Goal: Task Accomplishment & Management: Manage account settings

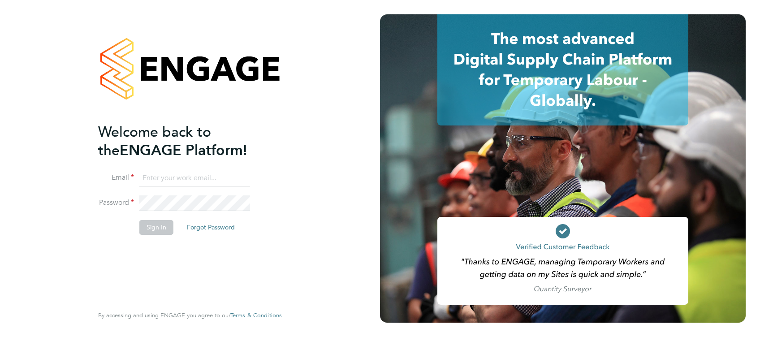
click at [209, 187] on li "Email" at bounding box center [185, 182] width 175 height 25
click at [212, 181] on input at bounding box center [194, 178] width 111 height 16
type input "amelia.kelly@hays.com"
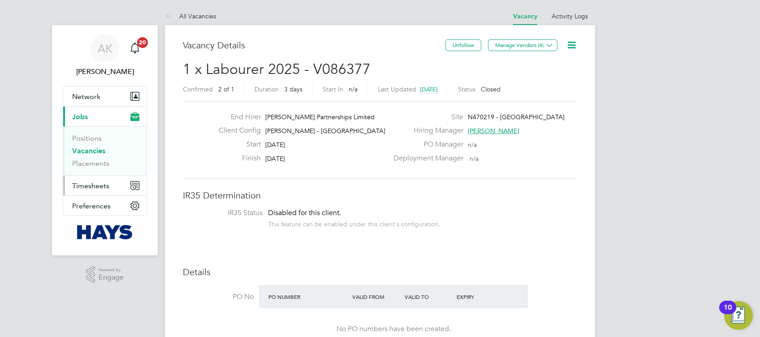
click at [104, 183] on span "Timesheets" at bounding box center [90, 185] width 37 height 9
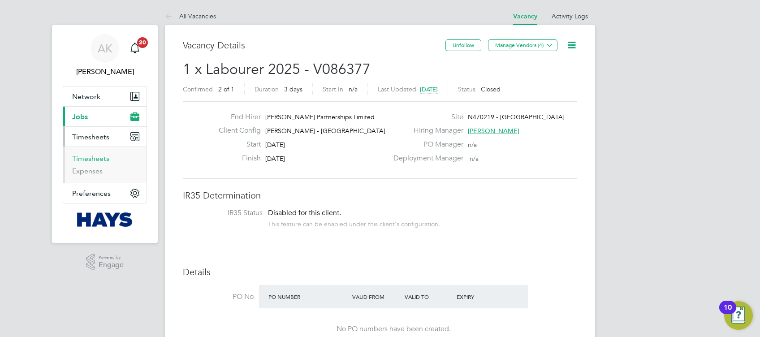
click at [96, 159] on link "Timesheets" at bounding box center [90, 158] width 37 height 9
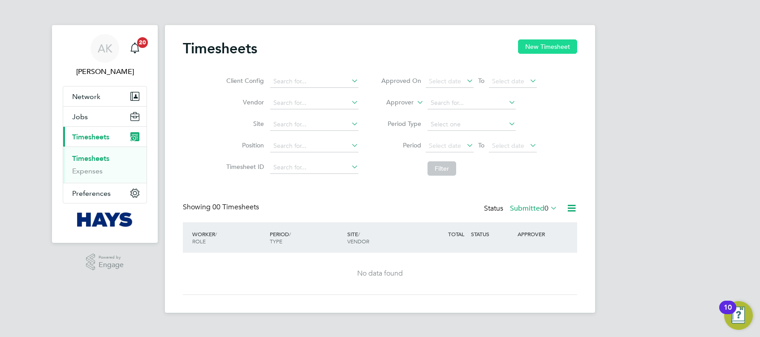
click at [541, 46] on button "New Timesheet" at bounding box center [547, 46] width 59 height 14
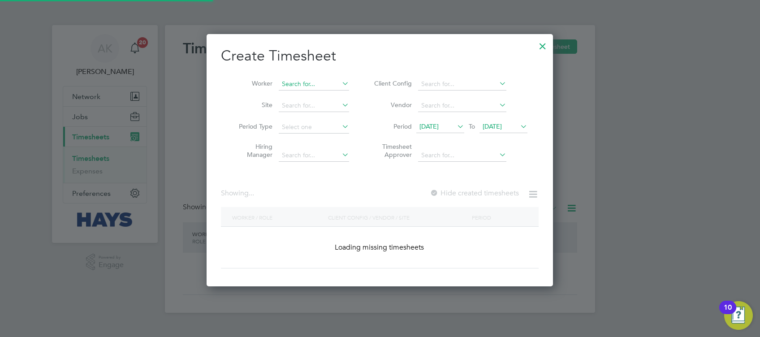
scroll to position [1779, 347]
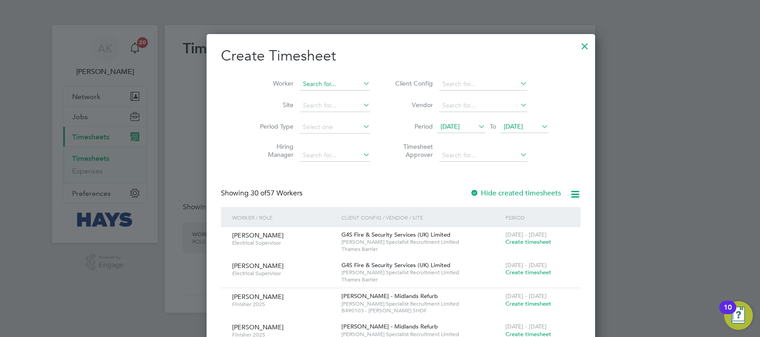
click at [309, 84] on input at bounding box center [335, 84] width 70 height 13
click at [321, 92] on li "[PERSON_NAME] or" at bounding box center [314, 96] width 71 height 12
type input "[PERSON_NAME]"
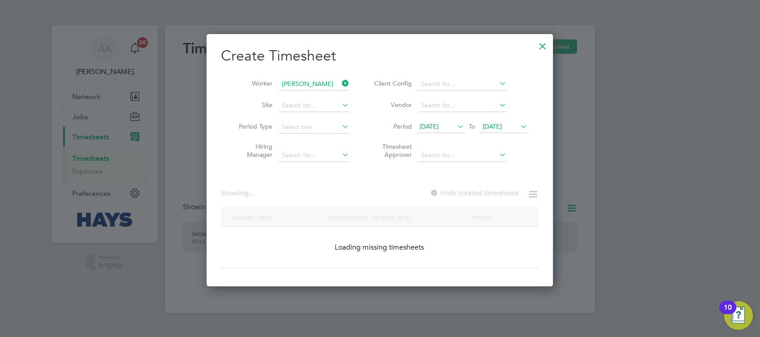
scroll to position [241, 347]
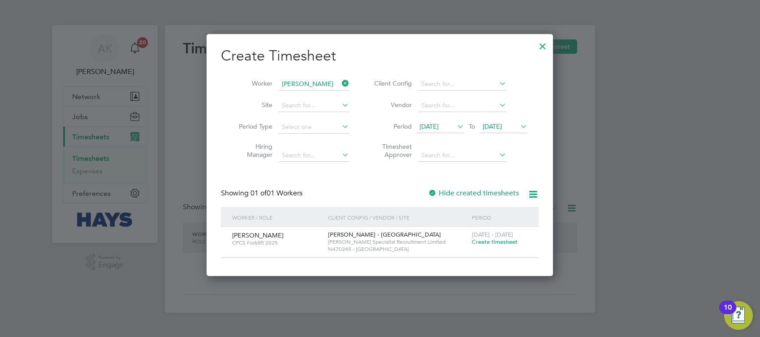
click at [493, 242] on span "Create timesheet" at bounding box center [495, 242] width 46 height 8
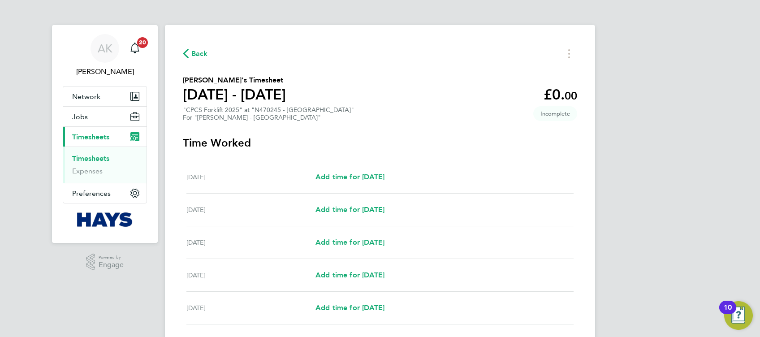
click at [193, 49] on span "Back" at bounding box center [199, 53] width 17 height 11
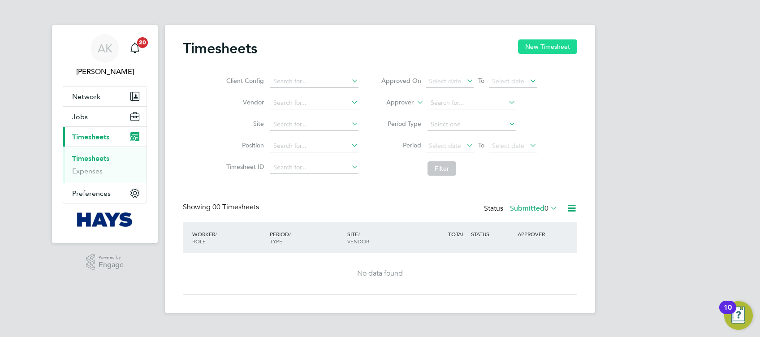
click at [550, 43] on button "New Timesheet" at bounding box center [547, 46] width 59 height 14
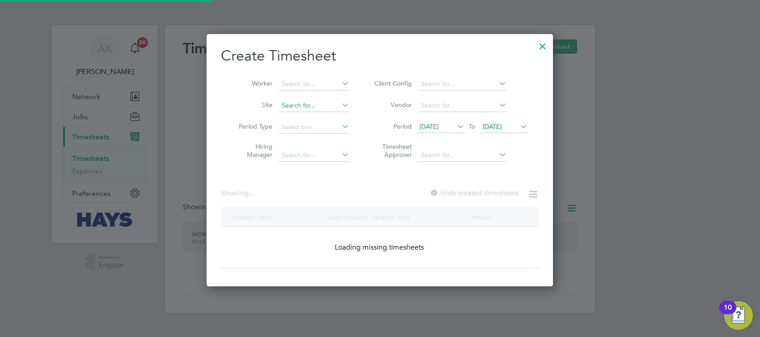
scroll to position [4, 4]
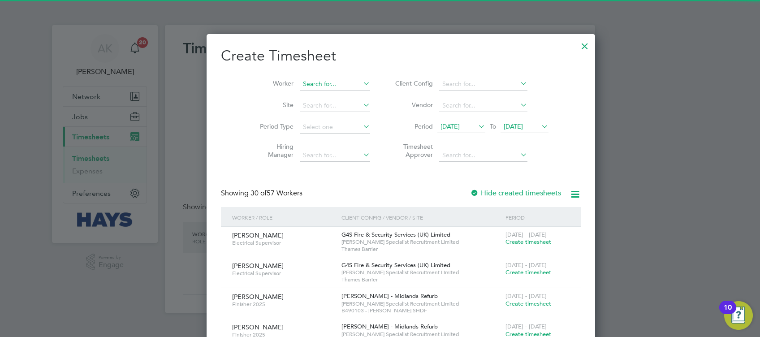
click at [322, 90] on div "Timesheets New Timesheet Client Config Vendor Site Position Timesheet ID Approv…" at bounding box center [380, 169] width 430 height 288
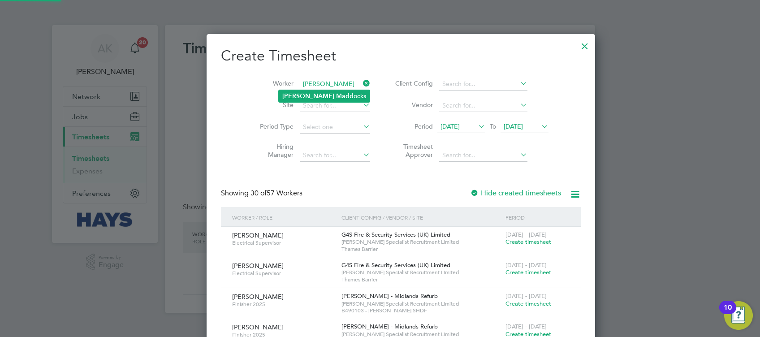
click at [321, 92] on li "[PERSON_NAME] ocks" at bounding box center [324, 96] width 91 height 12
type input "[PERSON_NAME]"
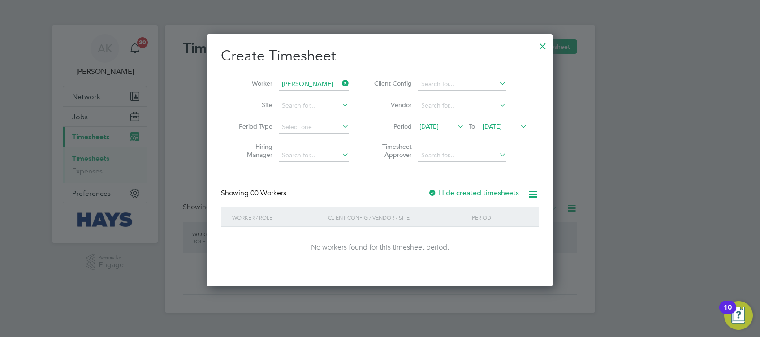
click at [452, 190] on label "Hide created timesheets" at bounding box center [473, 193] width 91 height 9
click at [502, 124] on span "[DATE]" at bounding box center [491, 126] width 19 height 8
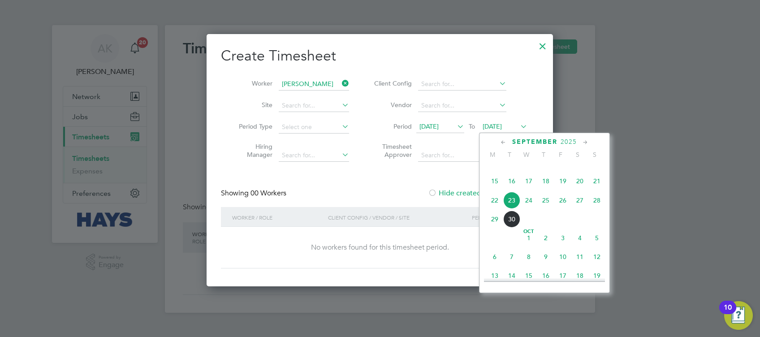
click at [556, 209] on span "26" at bounding box center [562, 200] width 17 height 17
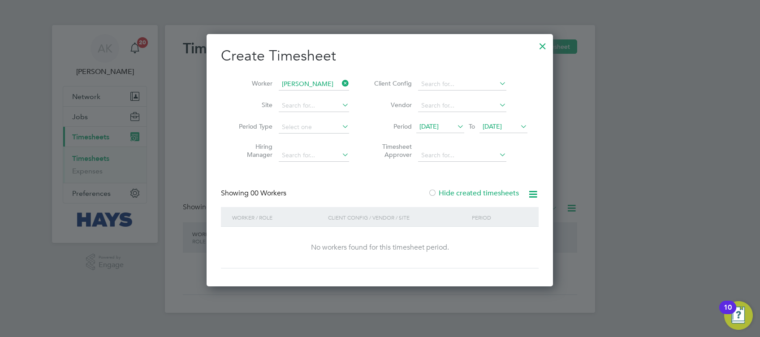
click at [543, 47] on div at bounding box center [542, 44] width 16 height 16
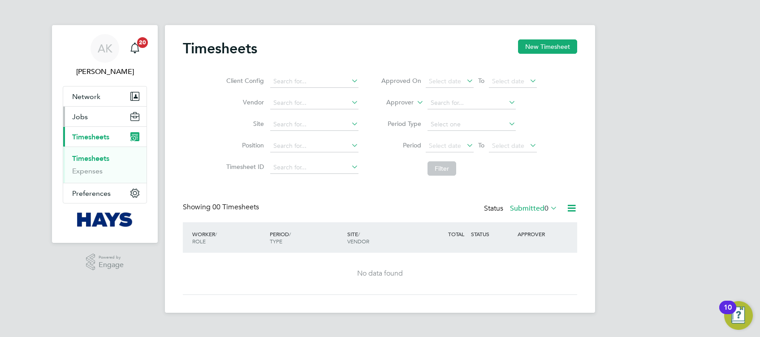
click at [100, 117] on button "Jobs" at bounding box center [104, 117] width 83 height 20
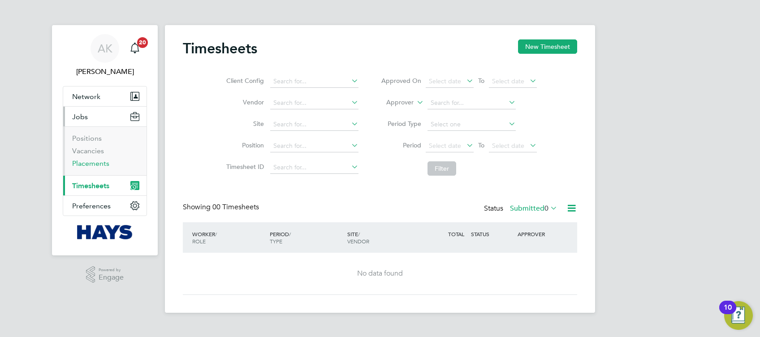
click at [97, 163] on link "Placements" at bounding box center [90, 163] width 37 height 9
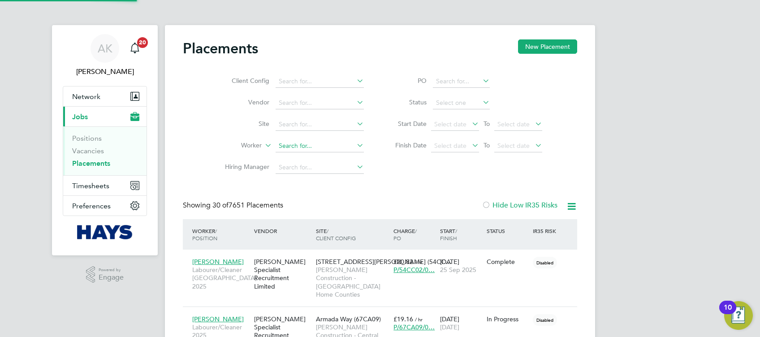
click at [307, 147] on input at bounding box center [319, 146] width 88 height 13
click at [333, 154] on li "[PERSON_NAME] ocks" at bounding box center [320, 158] width 91 height 12
type input "[PERSON_NAME]"
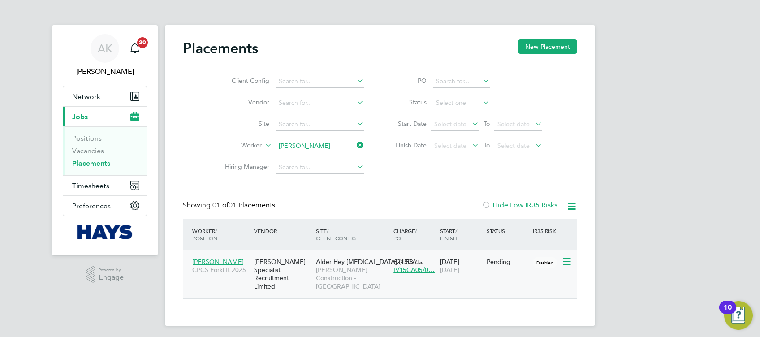
click at [494, 272] on div "[PERSON_NAME] CPCS Forklift 2025 [PERSON_NAME] Specialist Recruitment Limited A…" at bounding box center [380, 273] width 394 height 49
click at [358, 269] on span "[PERSON_NAME] Construction - [GEOGRAPHIC_DATA]" at bounding box center [352, 278] width 73 height 25
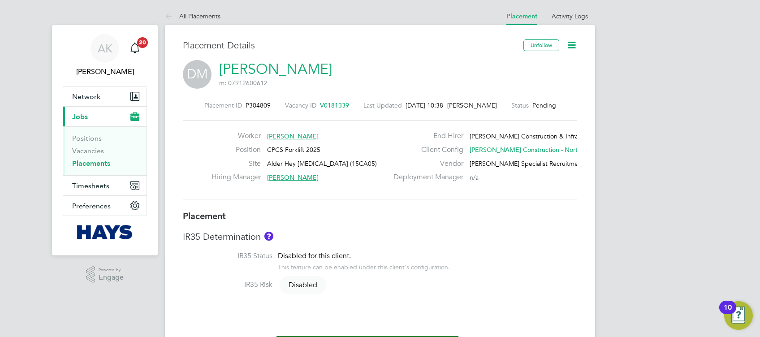
click at [573, 45] on icon at bounding box center [571, 44] width 11 height 11
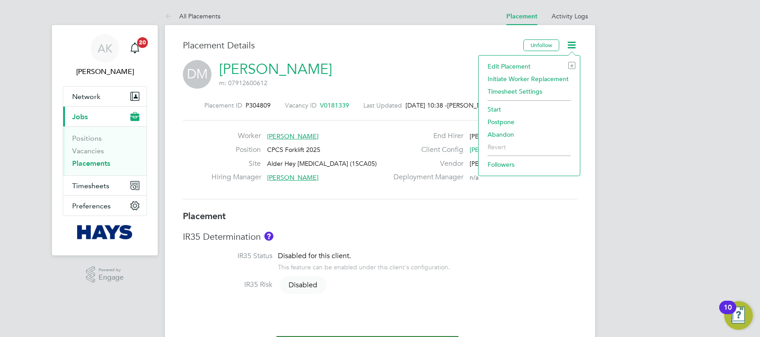
click at [498, 112] on li "Start" at bounding box center [529, 109] width 92 height 13
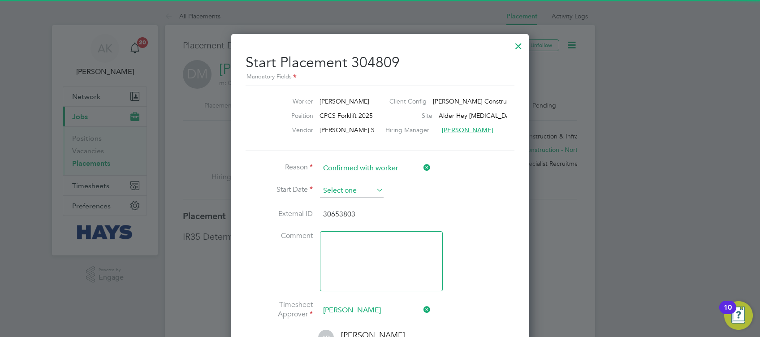
click at [368, 187] on input at bounding box center [352, 190] width 64 height 13
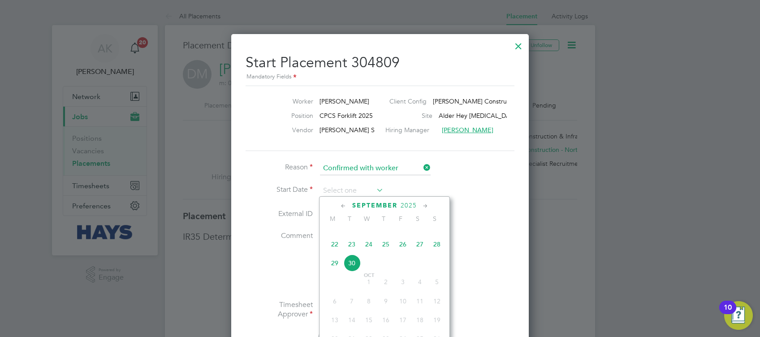
click at [404, 253] on span "26" at bounding box center [402, 244] width 17 height 17
type input "[DATE]"
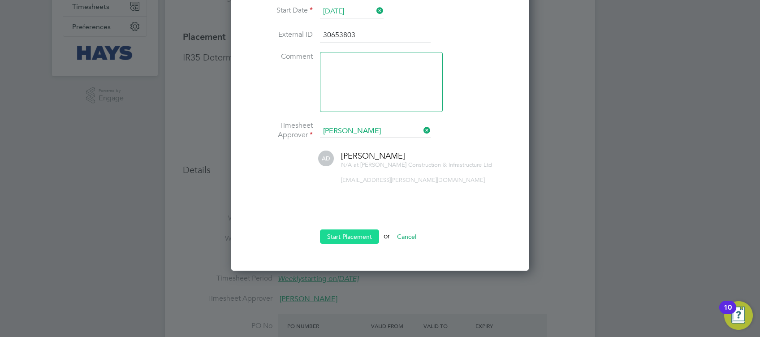
click at [356, 241] on button "Start Placement" at bounding box center [349, 236] width 59 height 14
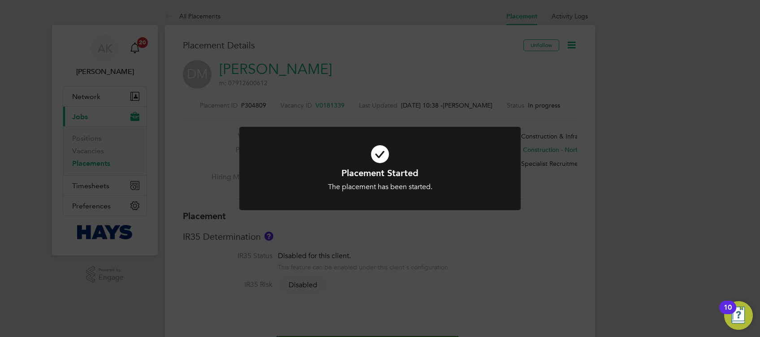
click at [634, 170] on div "Placement Started The placement has been started. Cancel Okay" at bounding box center [380, 168] width 760 height 337
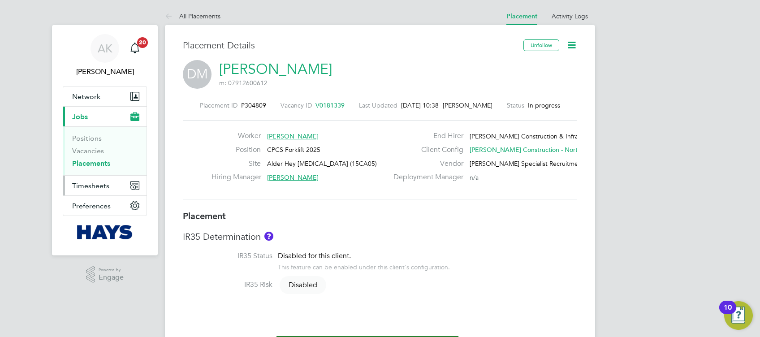
click at [101, 184] on span "Timesheets" at bounding box center [90, 185] width 37 height 9
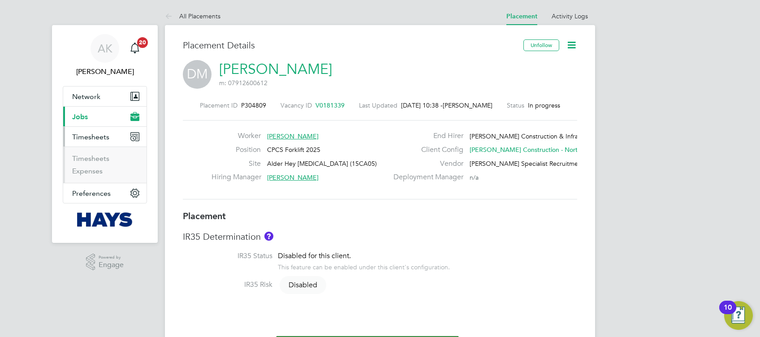
click at [109, 162] on li "Timesheets" at bounding box center [105, 160] width 67 height 13
click at [106, 160] on link "Timesheets" at bounding box center [90, 158] width 37 height 9
